Goal: Subscribe to service/newsletter

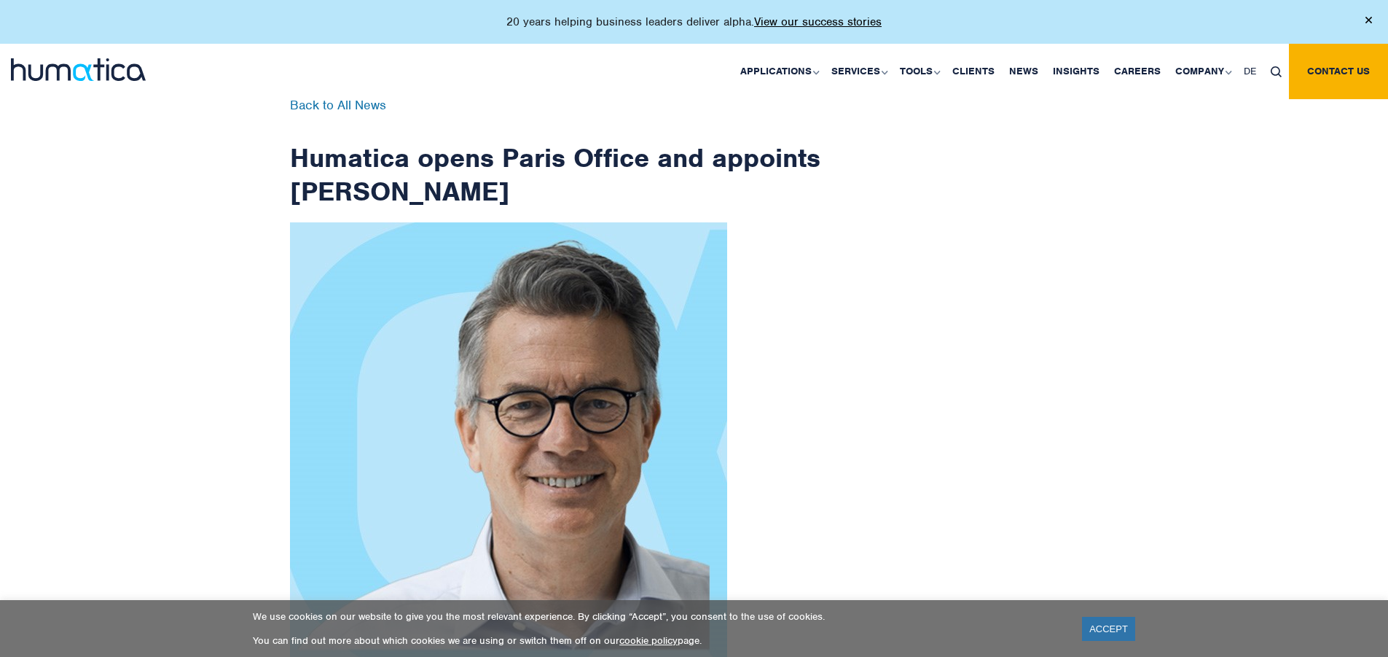
scroll to position [2325, 0]
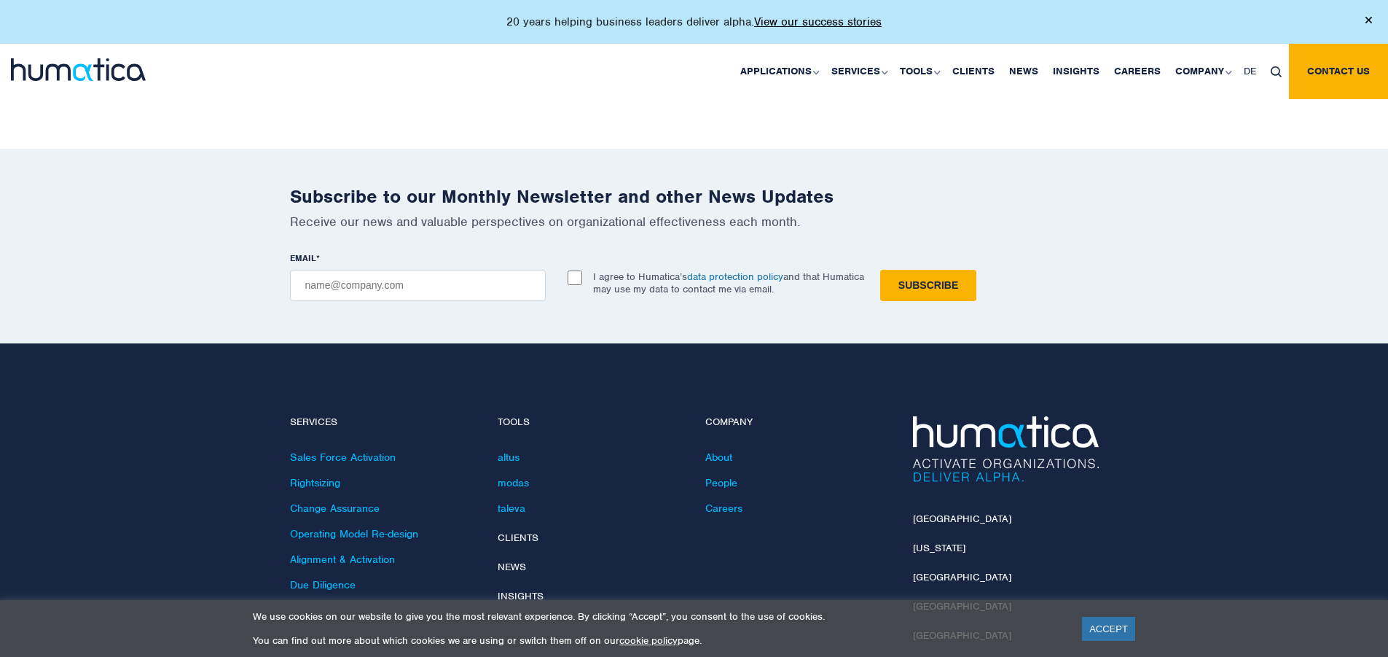
checkbox input "true"
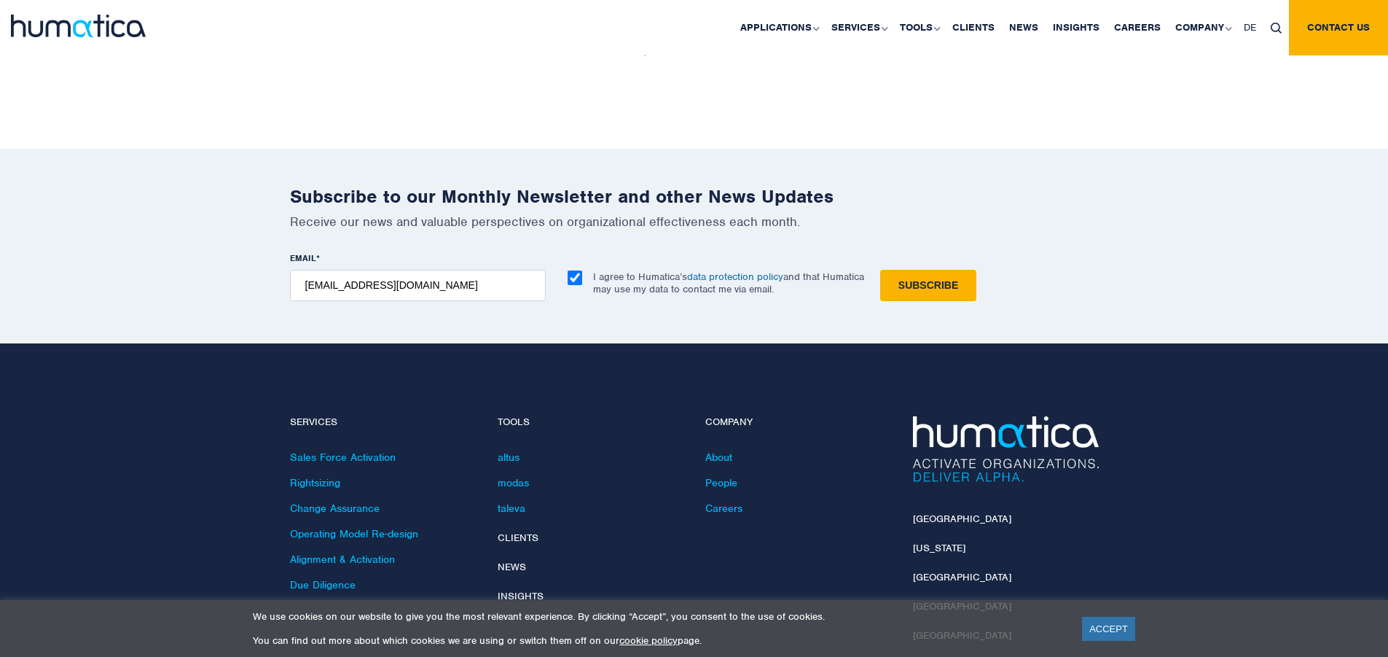
type input "[EMAIL_ADDRESS][DOMAIN_NAME]"
click at [880, 270] on input "Subscribe" at bounding box center [928, 285] width 96 height 31
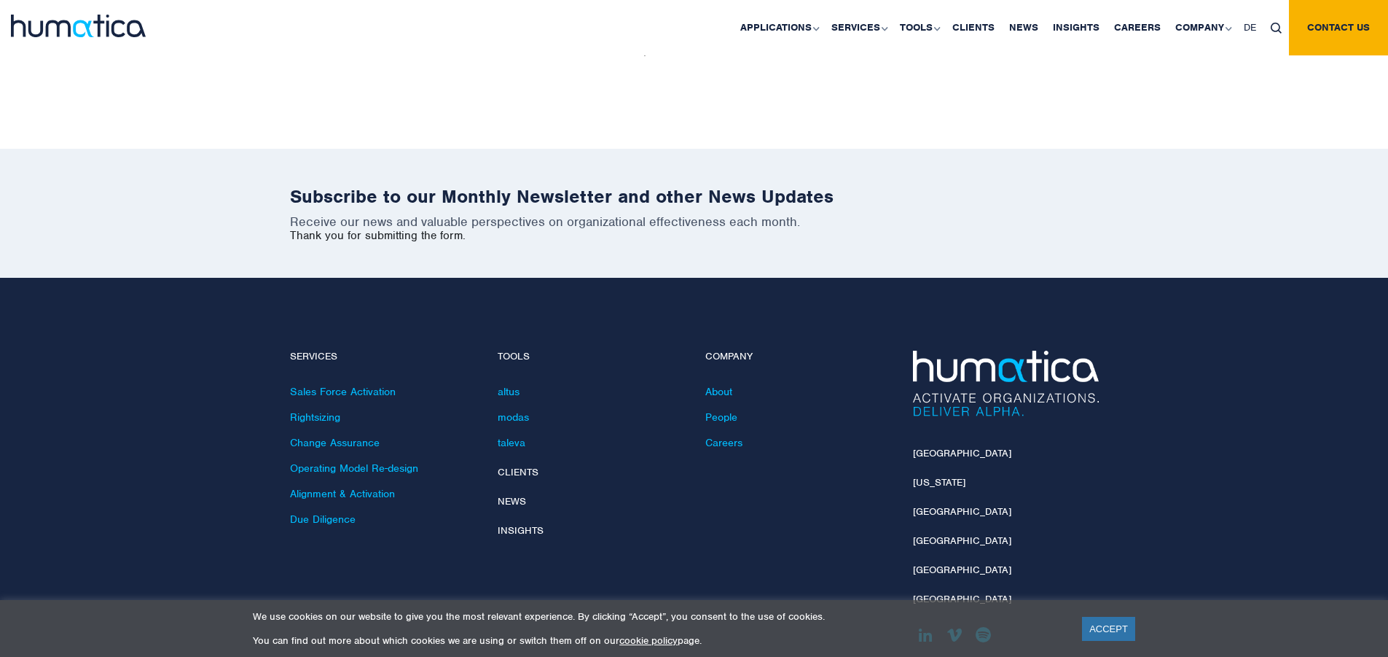
scroll to position [2259, 0]
